Goal: Information Seeking & Learning: Find specific fact

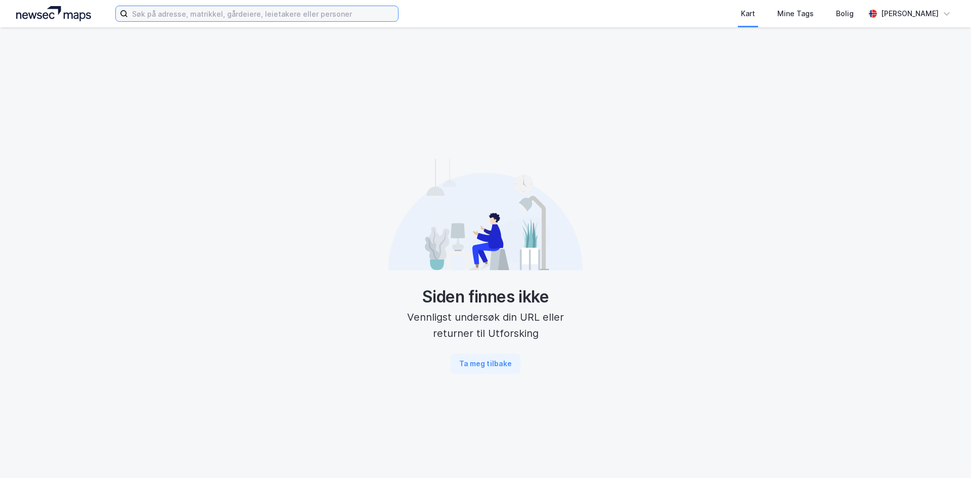
click at [230, 18] on input at bounding box center [263, 13] width 270 height 15
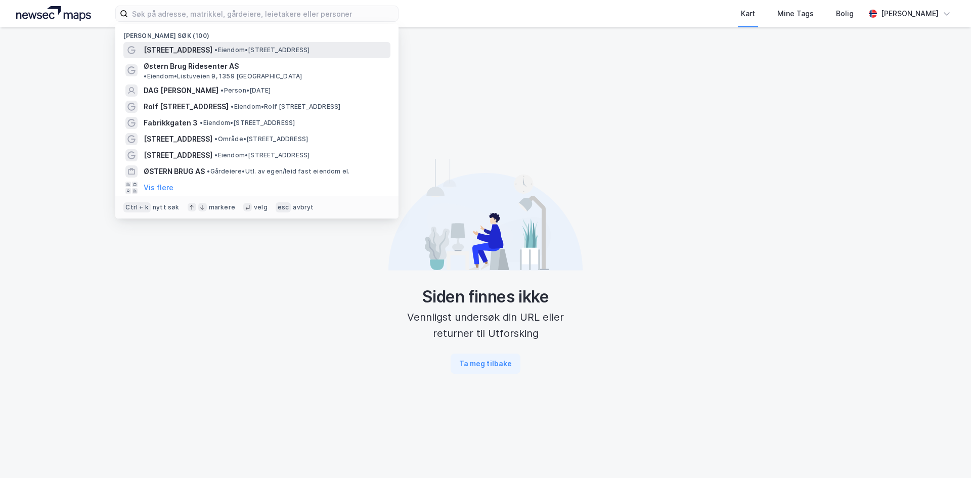
click at [223, 46] on span "• Eiendom • [STREET_ADDRESS]" at bounding box center [261, 50] width 95 height 8
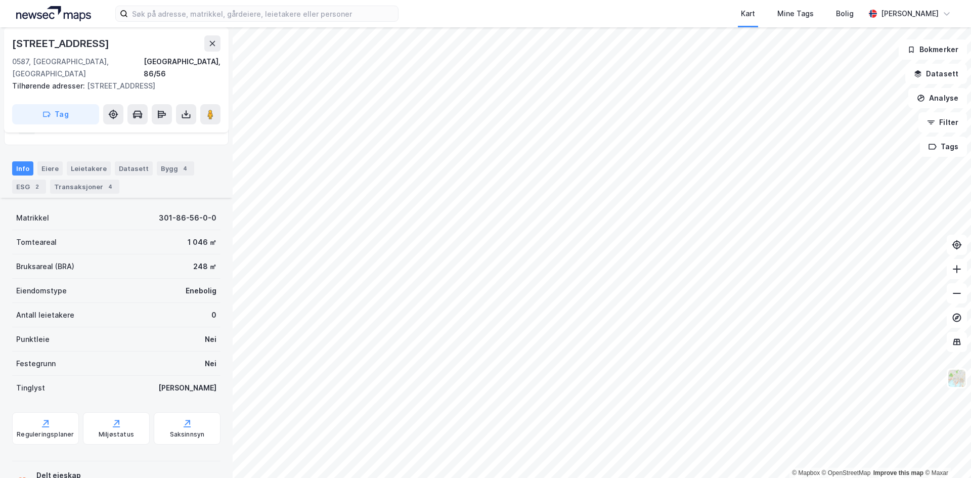
scroll to position [115, 0]
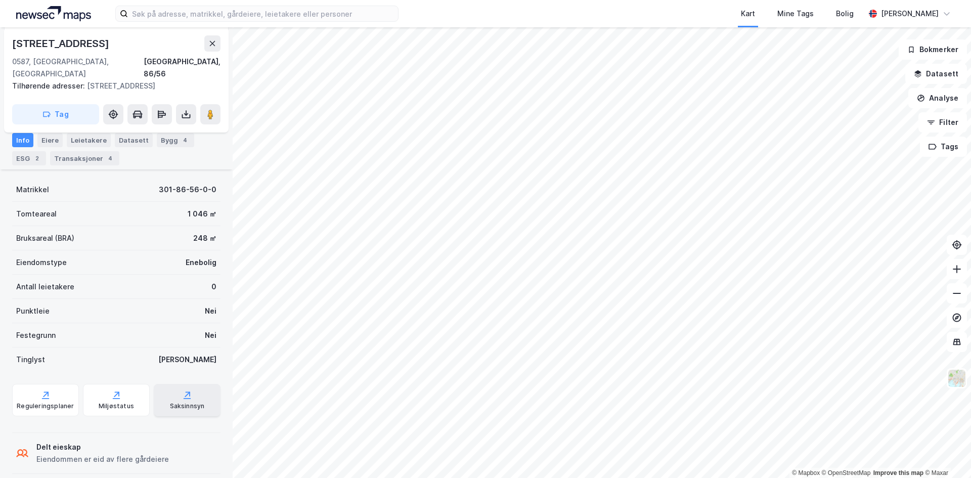
click at [172, 402] on div "Saksinnsyn" at bounding box center [187, 406] width 35 height 8
